Goal: Task Accomplishment & Management: Manage account settings

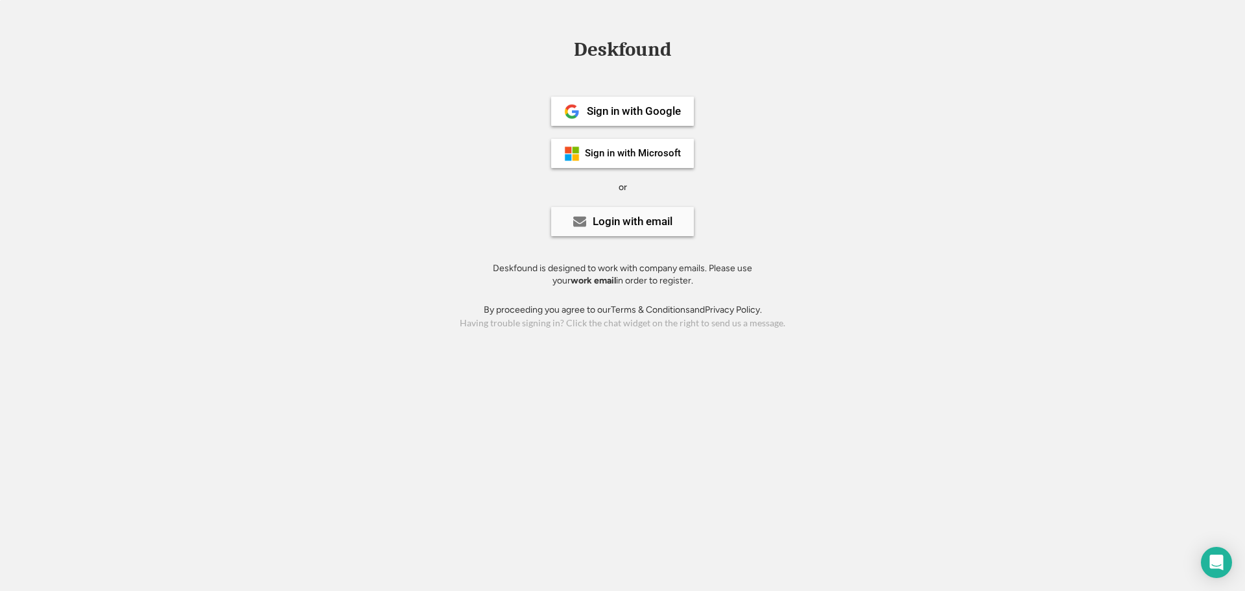
click at [606, 225] on div "Login with email" at bounding box center [633, 221] width 80 height 11
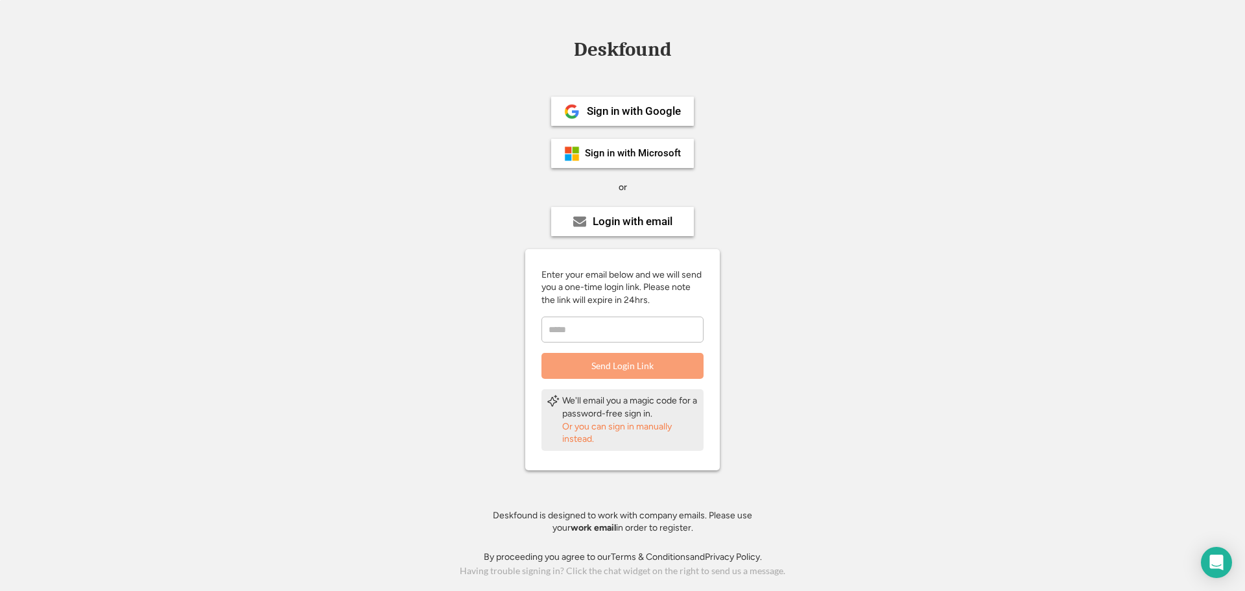
click at [593, 319] on input "email" at bounding box center [622, 329] width 162 height 26
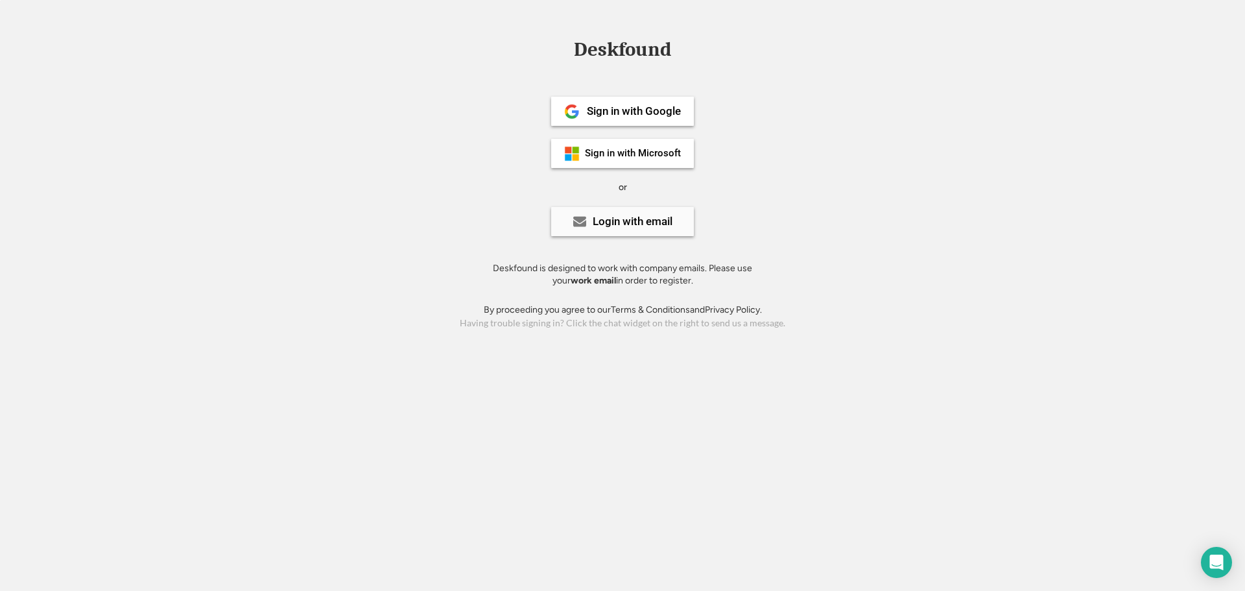
click at [629, 212] on div "Login with email" at bounding box center [622, 221] width 143 height 29
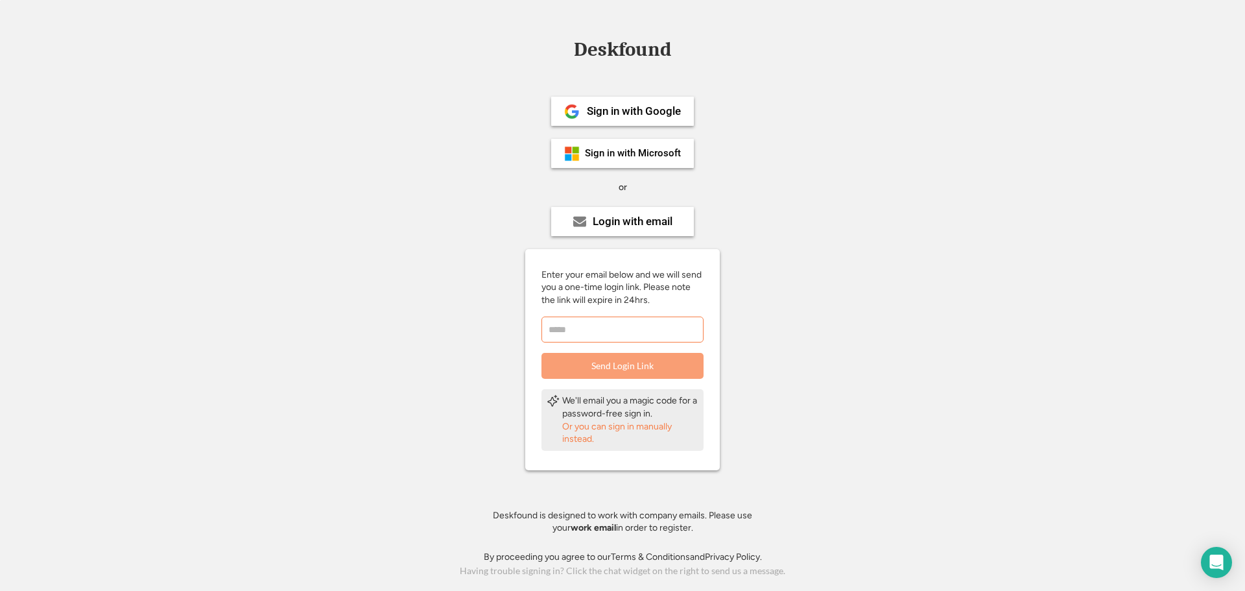
click at [622, 328] on input "email" at bounding box center [622, 329] width 162 height 26
type input "**********"
click at [621, 364] on button "Send Login Link" at bounding box center [622, 366] width 162 height 26
